Goal: Check status: Check status

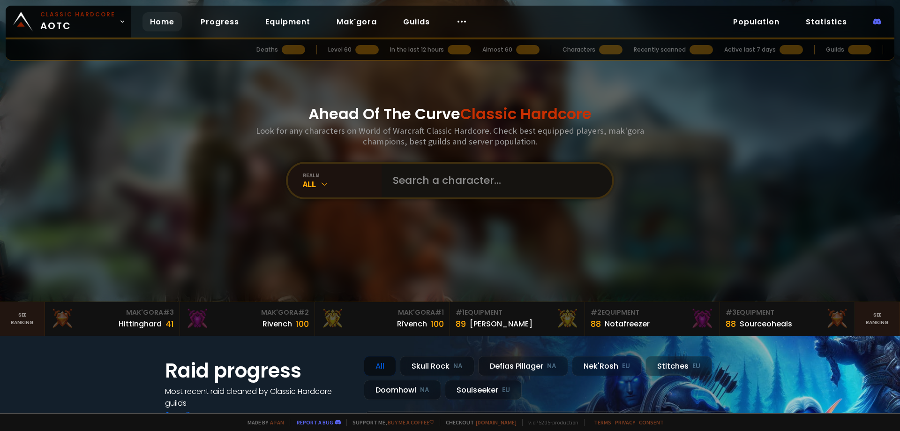
click at [506, 171] on input "text" at bounding box center [494, 181] width 214 height 34
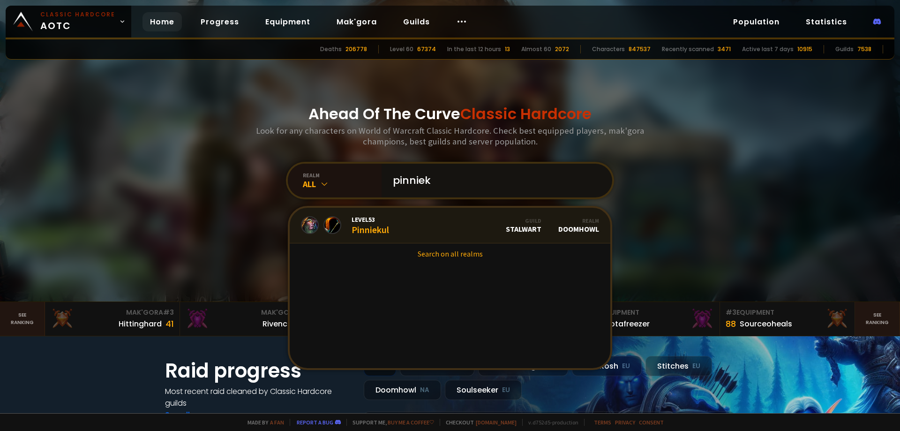
type input "pinniek"
click at [411, 228] on link "Level 53 Pinniekul Guild Stalwart Realm Doomhowl" at bounding box center [450, 226] width 321 height 36
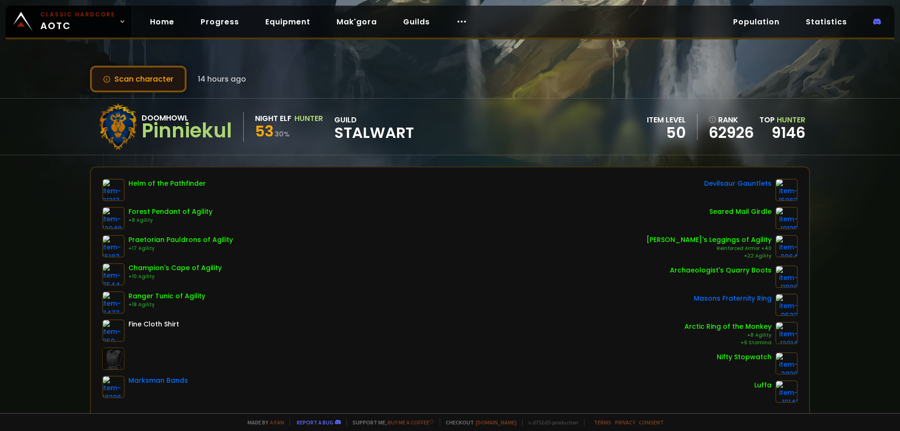
click at [131, 83] on button "Scan character" at bounding box center [138, 79] width 97 height 27
click at [129, 75] on button "Scan character" at bounding box center [138, 79] width 97 height 27
click at [129, 76] on button "Scan character" at bounding box center [138, 79] width 97 height 27
